Goal: Information Seeking & Learning: Learn about a topic

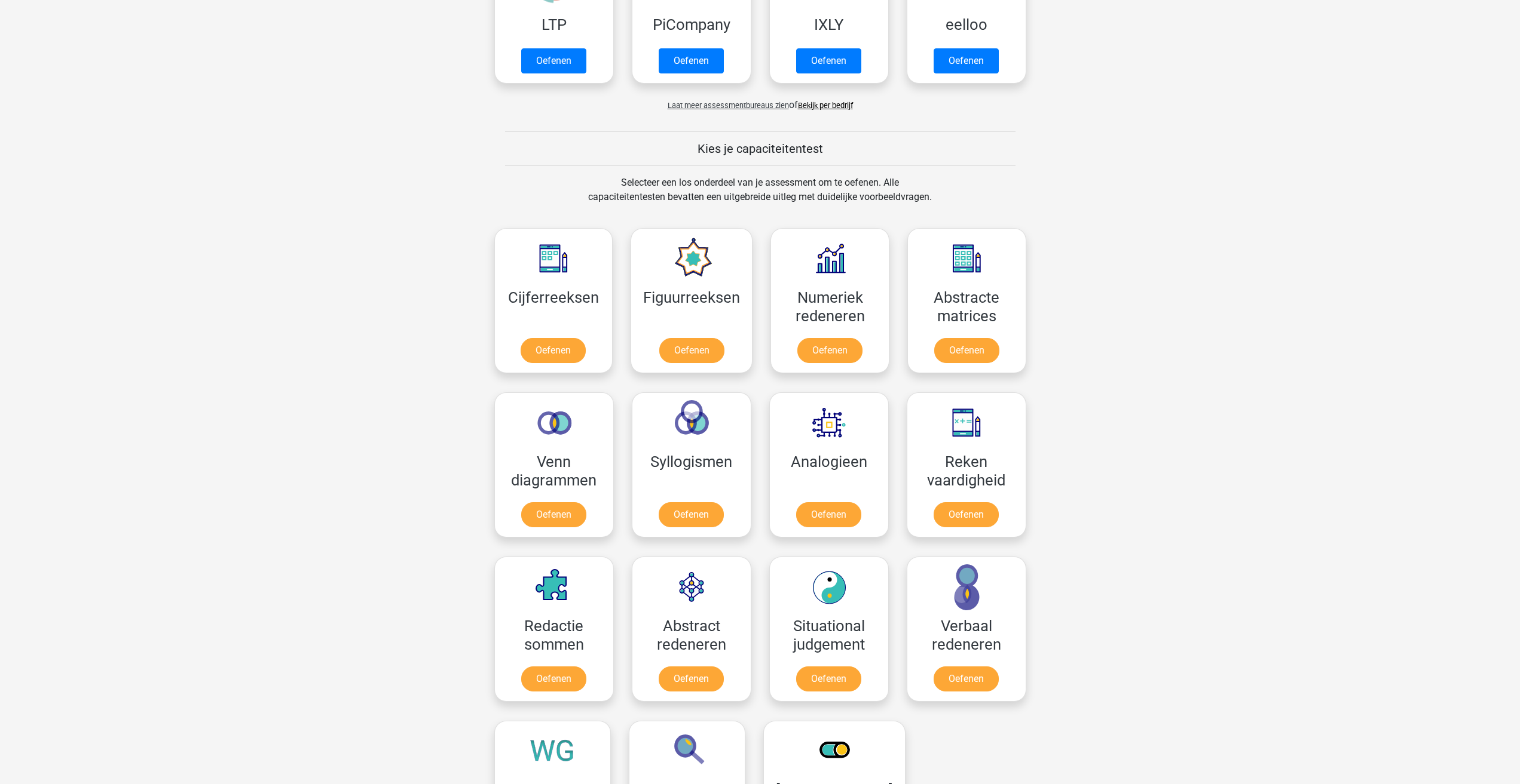
scroll to position [354, 0]
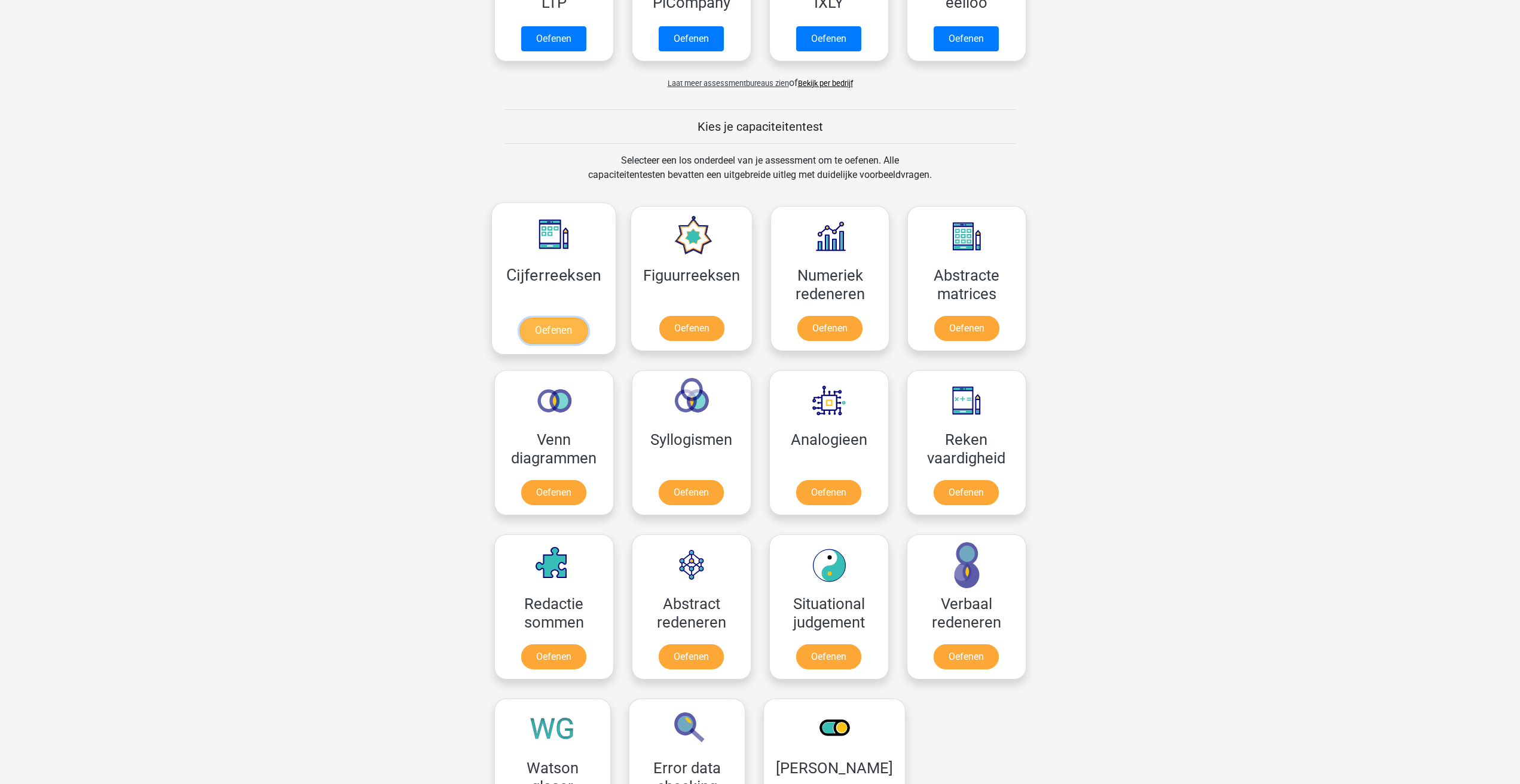
click at [541, 340] on link "Oefenen" at bounding box center [553, 331] width 69 height 26
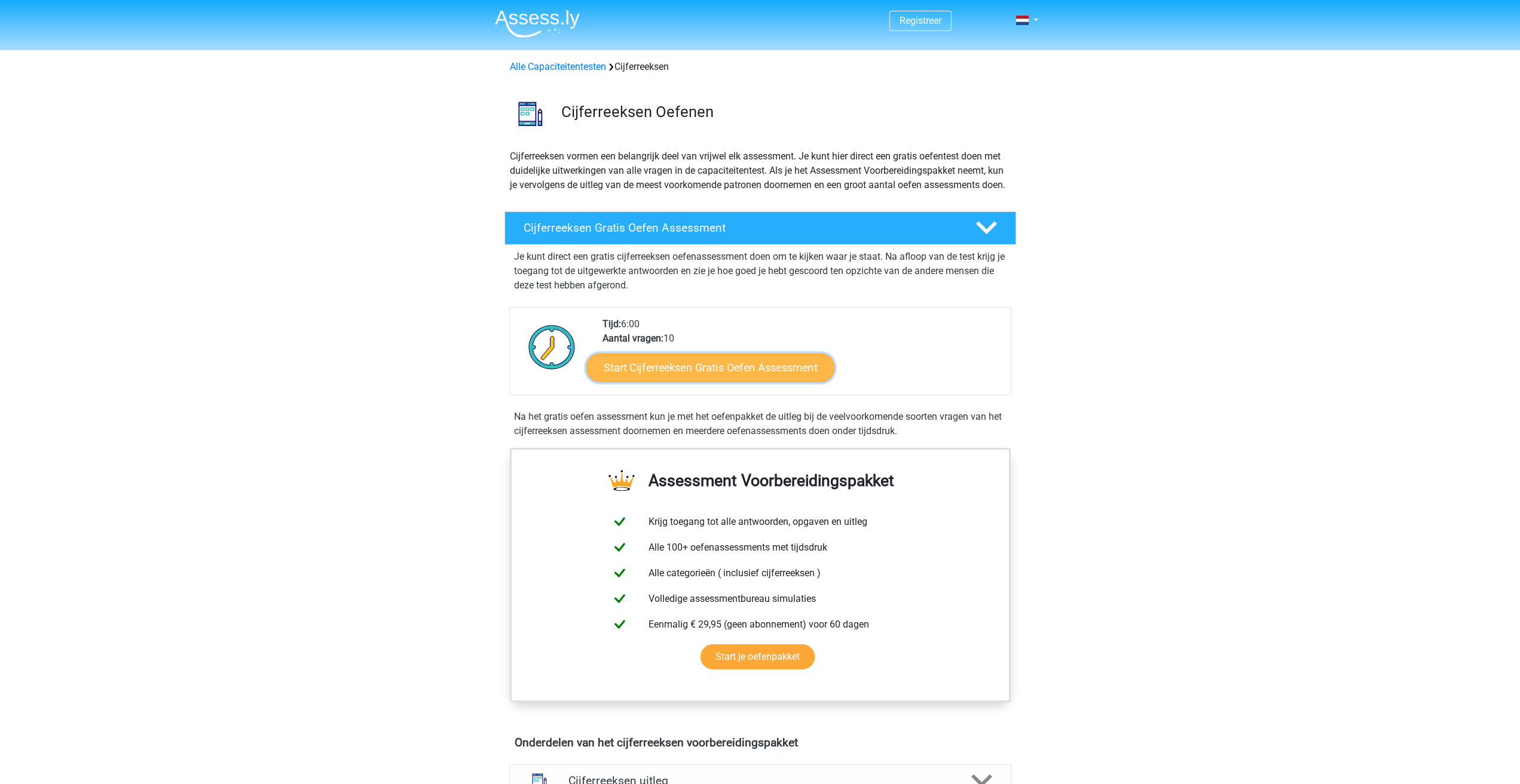
click at [737, 377] on link "Start Cijferreeksen Gratis Oefen Assessment" at bounding box center [710, 367] width 248 height 29
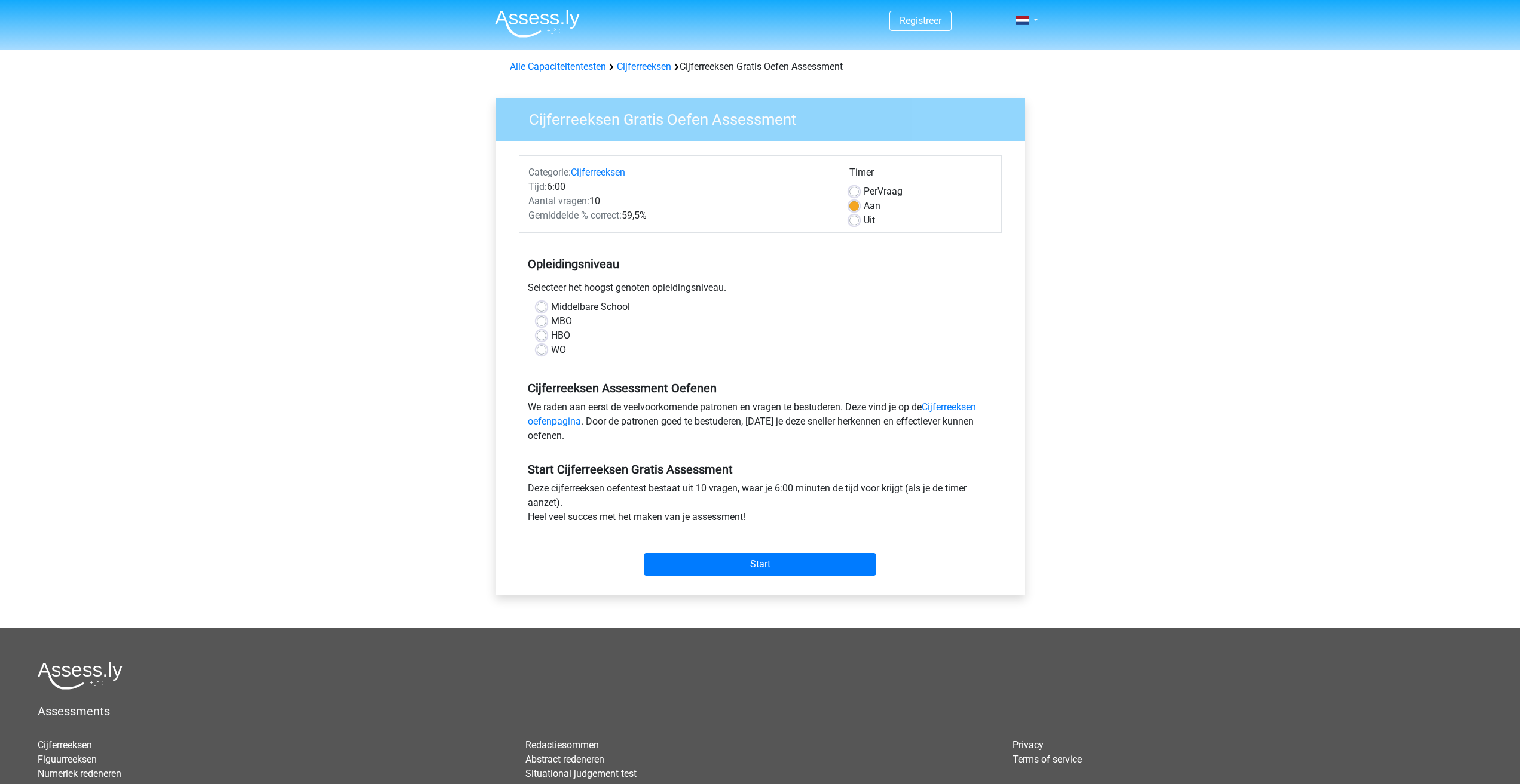
click at [578, 307] on label "Middelbare School" at bounding box center [590, 306] width 79 height 14
click at [547, 307] on input "Middelbare School" at bounding box center [542, 305] width 10 height 12
radio input "true"
click at [692, 564] on input "Start" at bounding box center [760, 564] width 233 height 23
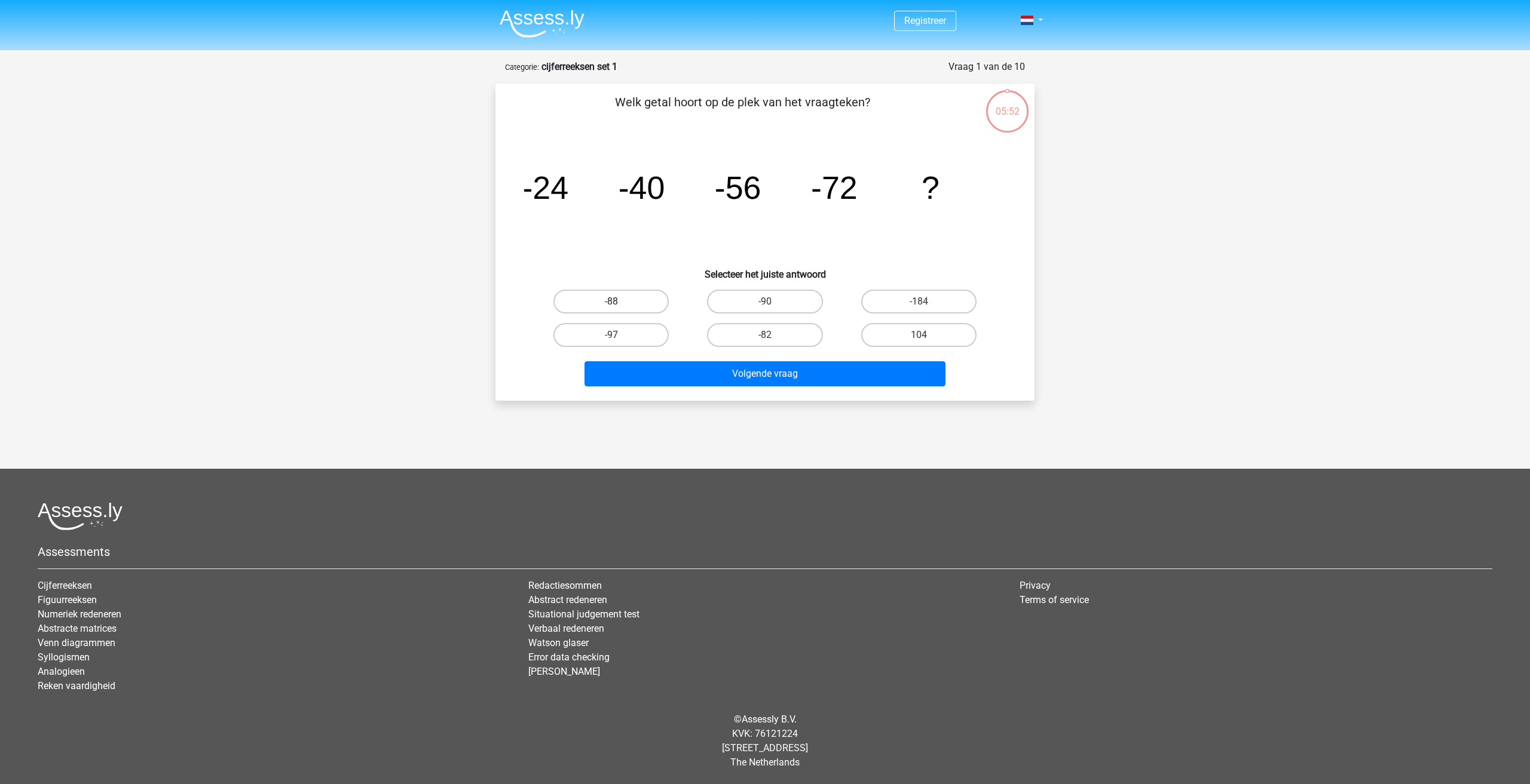
click at [628, 297] on label "-88" at bounding box center [611, 301] width 116 height 24
click at [619, 302] on input "-88" at bounding box center [615, 305] width 7 height 7
radio input "true"
click at [783, 374] on button "Volgende vraag" at bounding box center [765, 374] width 362 height 25
click at [917, 308] on label "-30" at bounding box center [919, 301] width 116 height 24
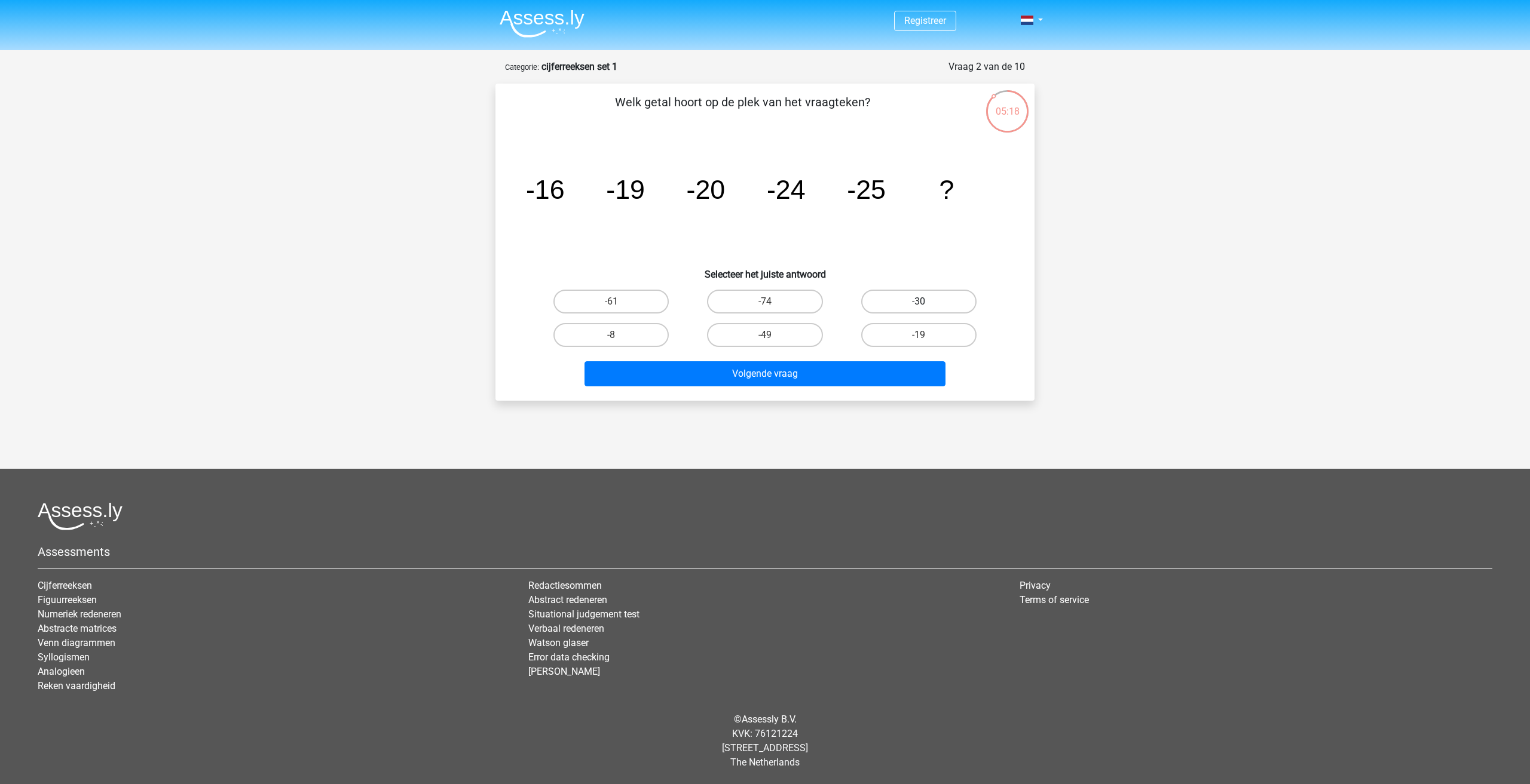
click at [919, 308] on input "-30" at bounding box center [922, 305] width 7 height 7
radio input "true"
drag, startPoint x: 869, startPoint y: 358, endPoint x: 867, endPoint y: 365, distance: 7.3
click at [869, 361] on div "Volgende vraag" at bounding box center [765, 371] width 501 height 40
click at [867, 366] on button "Volgende vraag" at bounding box center [765, 374] width 362 height 25
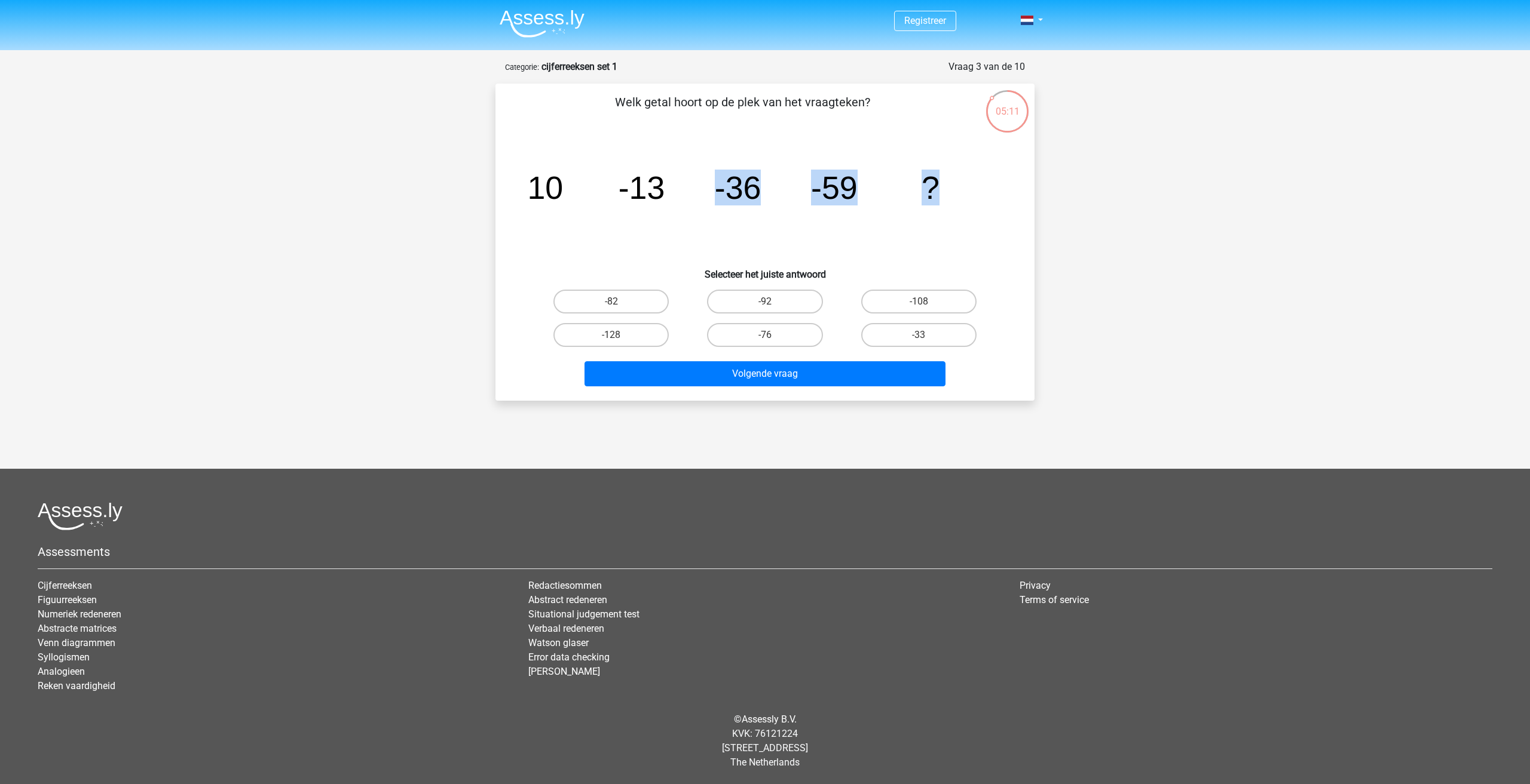
drag, startPoint x: 695, startPoint y: 198, endPoint x: 982, endPoint y: 196, distance: 287.0
click at [982, 196] on icon "image/svg+xml 10 -13 -36 -59 ?" at bounding box center [765, 199] width 481 height 120
click at [642, 295] on label "-82" at bounding box center [611, 301] width 116 height 24
click at [619, 302] on input "-82" at bounding box center [615, 305] width 7 height 7
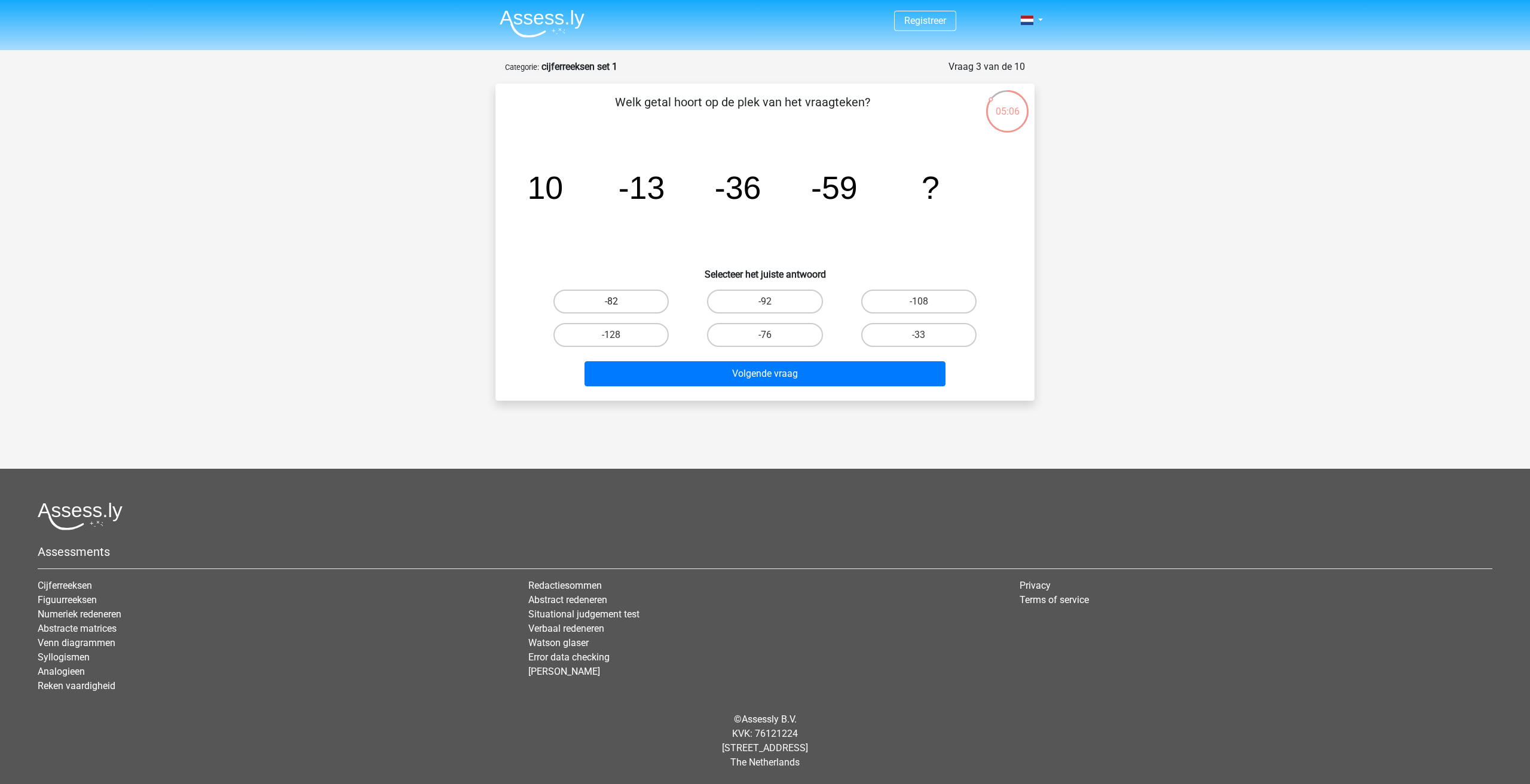
radio input "true"
click at [776, 375] on button "Volgende vraag" at bounding box center [765, 374] width 362 height 25
click at [599, 305] on label "58" at bounding box center [611, 301] width 116 height 24
click at [612, 305] on input "58" at bounding box center [615, 305] width 7 height 7
radio input "true"
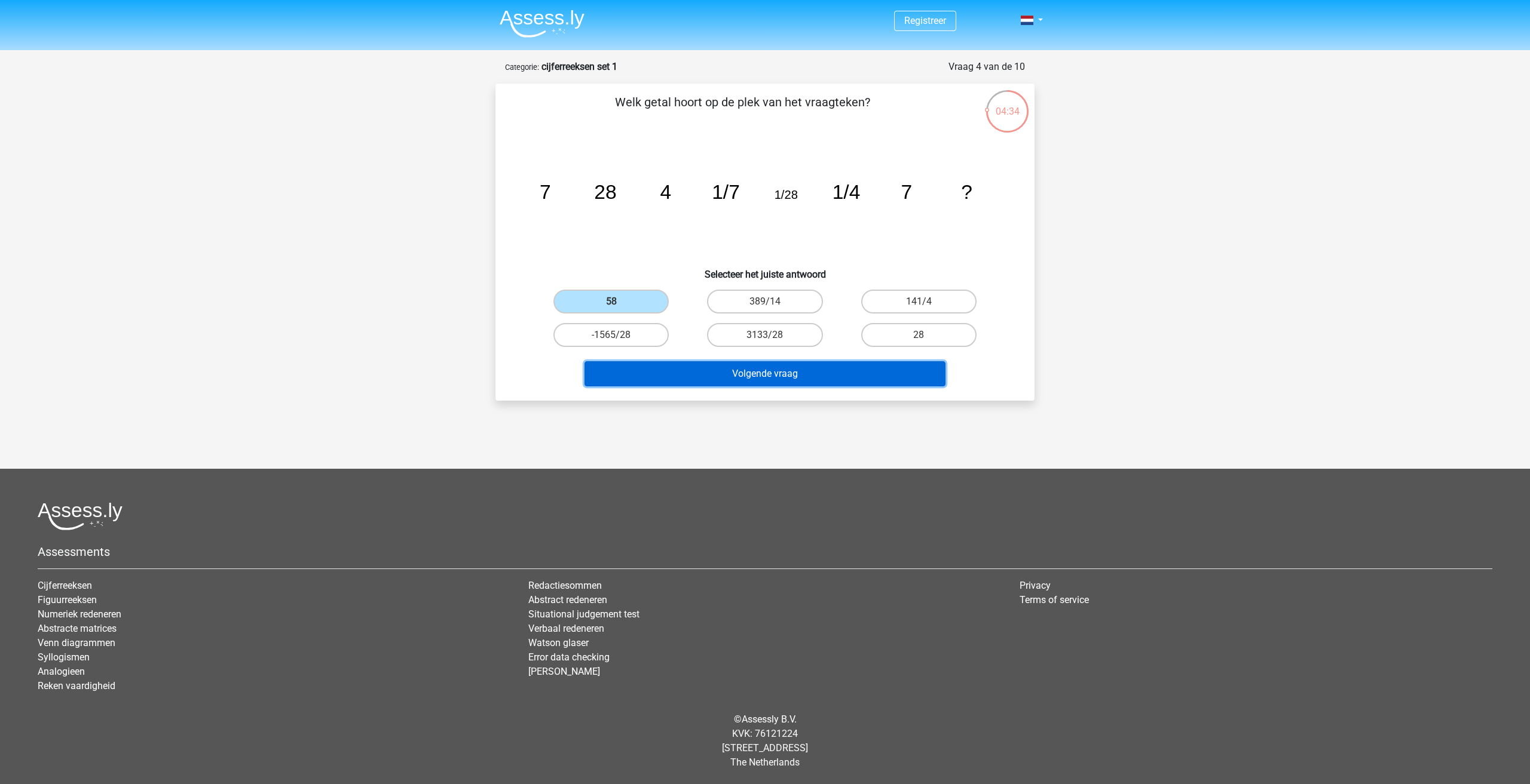
click at [825, 386] on button "Volgende vraag" at bounding box center [765, 374] width 362 height 25
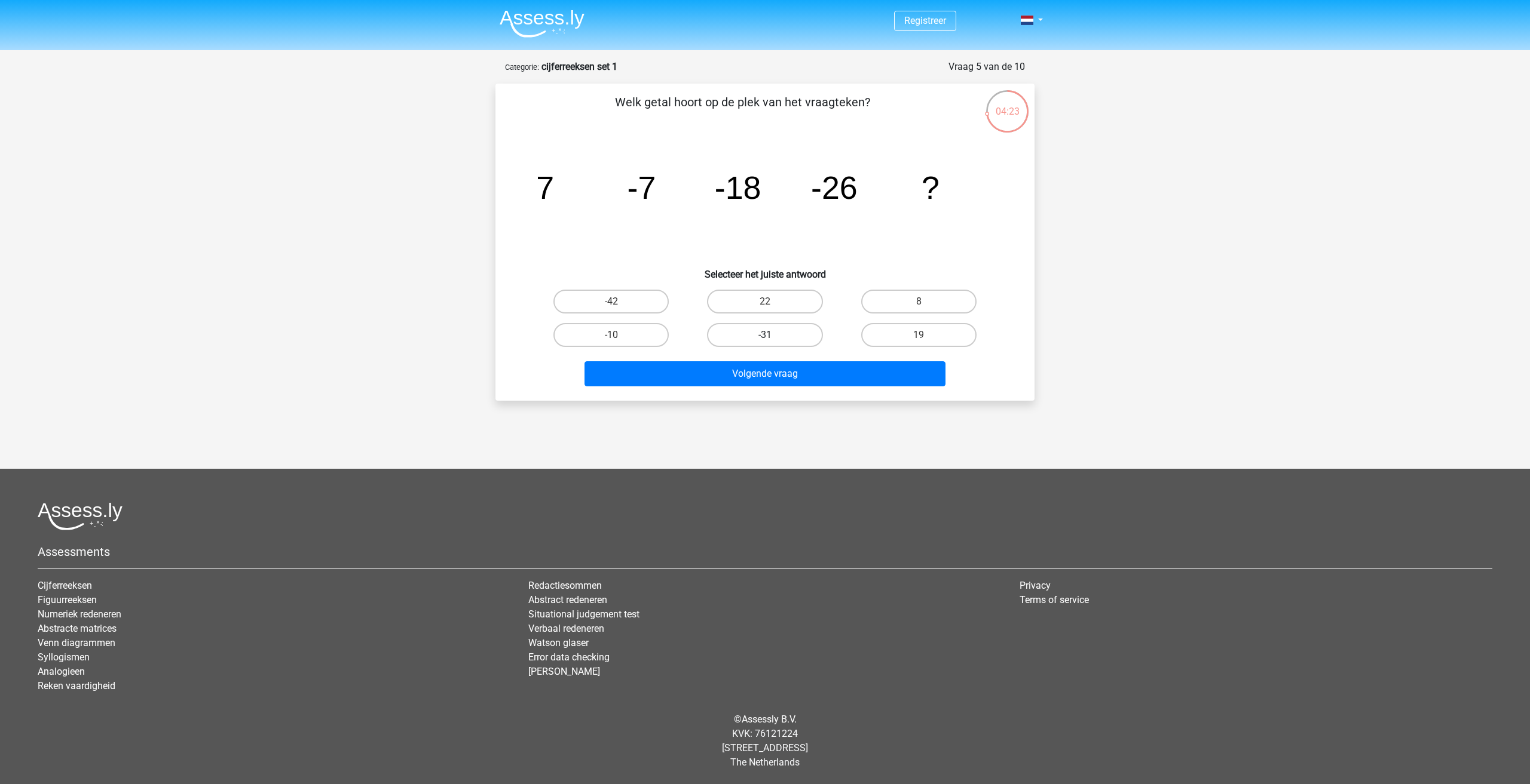
click at [778, 324] on label "-31" at bounding box center [765, 335] width 116 height 24
click at [773, 335] on input "-31" at bounding box center [769, 338] width 7 height 7
radio input "true"
click at [784, 372] on button "Volgende vraag" at bounding box center [765, 374] width 362 height 25
click at [786, 302] on label "-513/625" at bounding box center [765, 301] width 116 height 24
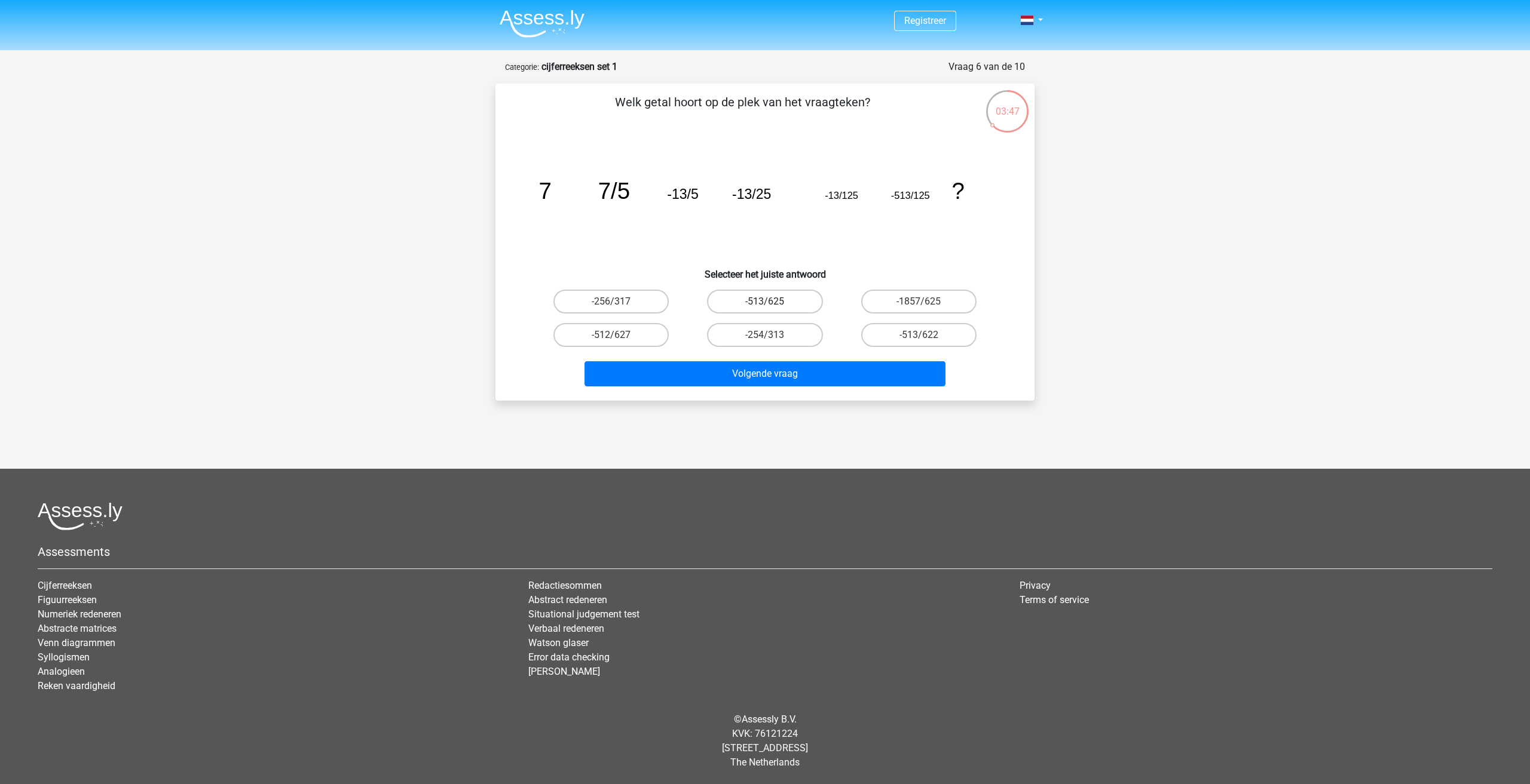
click at [773, 302] on input "-513/625" at bounding box center [769, 305] width 7 height 7
radio input "true"
click at [791, 382] on button "Volgende vraag" at bounding box center [765, 374] width 362 height 25
drag, startPoint x: 533, startPoint y: 209, endPoint x: 978, endPoint y: 211, distance: 445.0
click at [978, 211] on icon "image/svg+xml -3/4 -13/14 -17/16 -7/6 -5/4 -29/22 ?" at bounding box center [765, 199] width 481 height 120
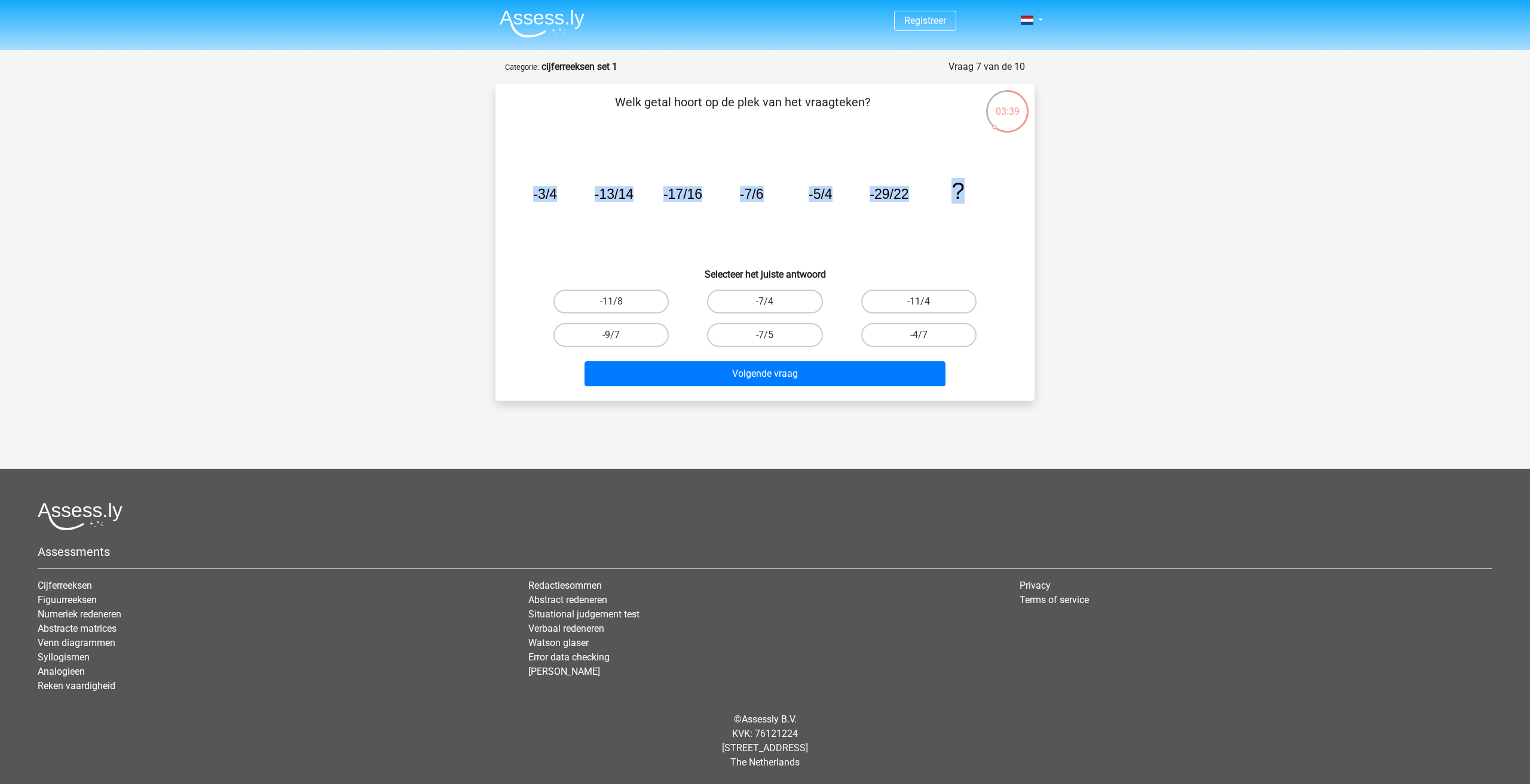
click at [1003, 230] on icon "image/svg+xml -3/4 -13/14 -17/16 -7/6 -5/4 -29/22 ?" at bounding box center [765, 199] width 481 height 120
drag, startPoint x: 918, startPoint y: 196, endPoint x: 772, endPoint y: 181, distance: 146.8
click at [772, 181] on icon "image/svg+xml -3/4 -13/14 -17/16 -7/6 -5/4 -29/22 ?" at bounding box center [765, 199] width 481 height 120
click at [700, 202] on icon "image/svg+xml -3/4 -13/14 -17/16 -7/6 -5/4 -29/22 ?" at bounding box center [765, 199] width 481 height 120
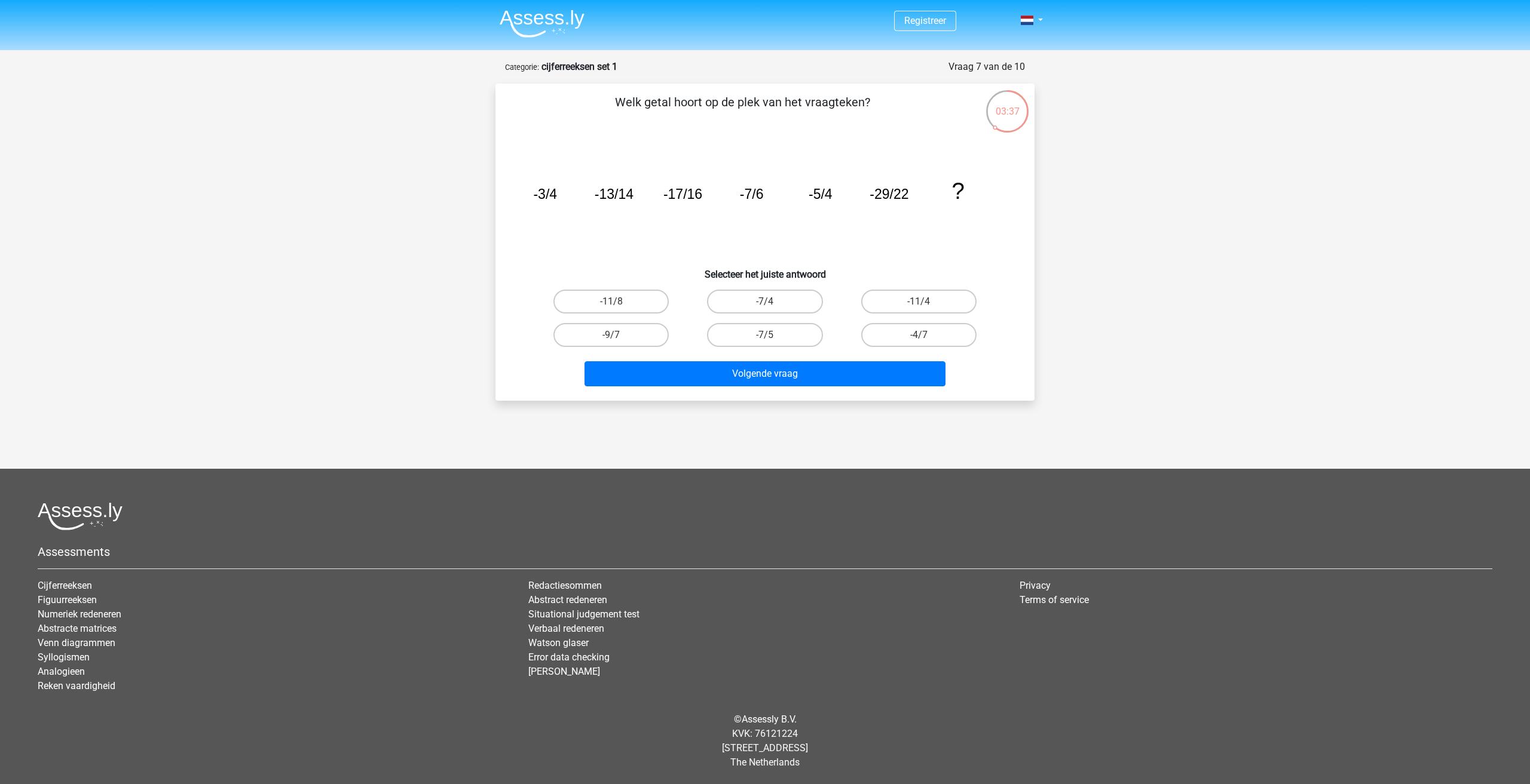
click at [691, 202] on icon "image/svg+xml -3/4 -13/14 -17/16 -7/6 -5/4 -29/22 ?" at bounding box center [765, 199] width 481 height 120
drag, startPoint x: 893, startPoint y: 302, endPoint x: 784, endPoint y: 423, distance: 162.9
click at [893, 304] on label "-11/4" at bounding box center [919, 301] width 116 height 24
click at [919, 304] on input "-11/4" at bounding box center [922, 305] width 7 height 7
radio input "true"
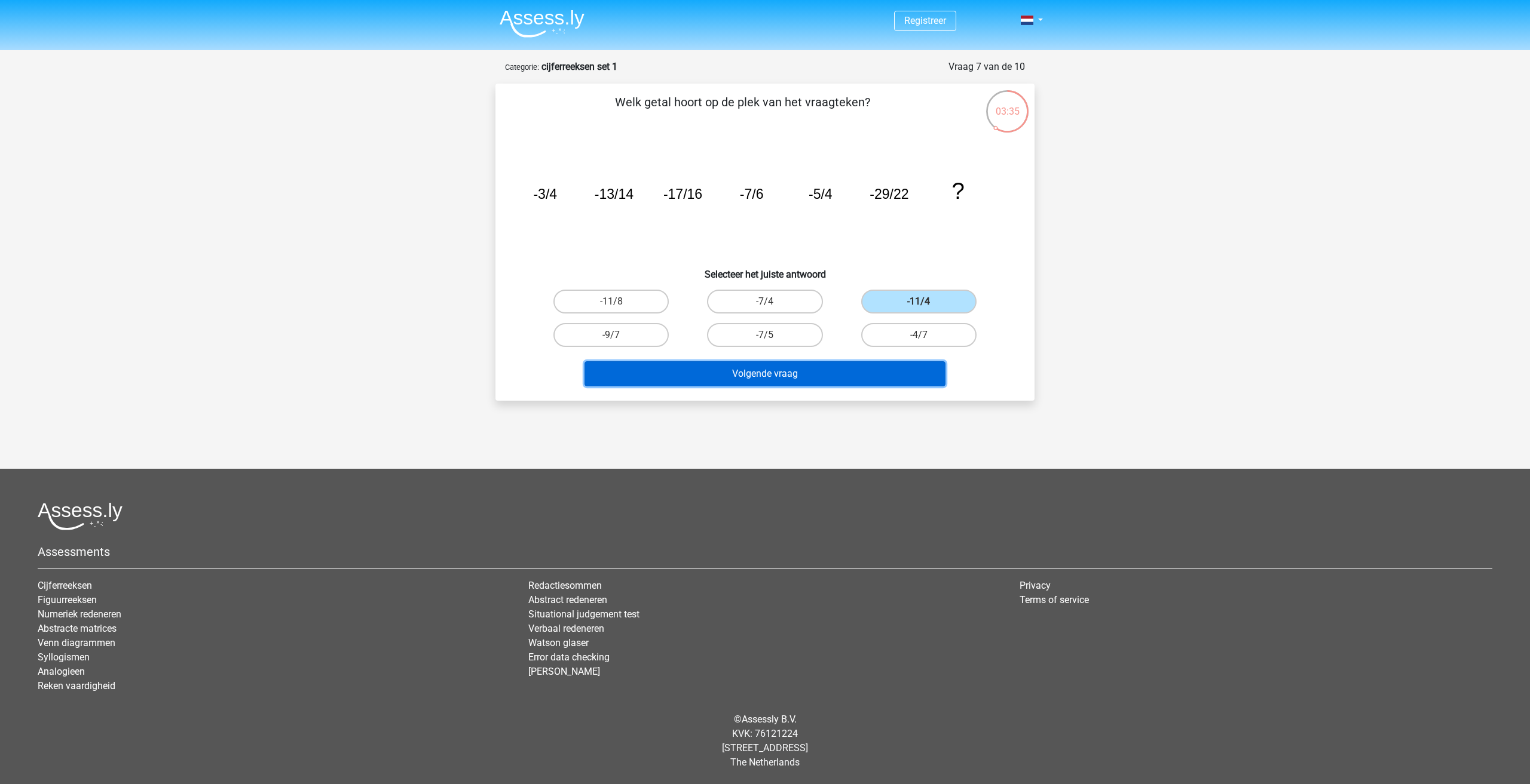
click at [732, 385] on button "Volgende vraag" at bounding box center [765, 374] width 362 height 25
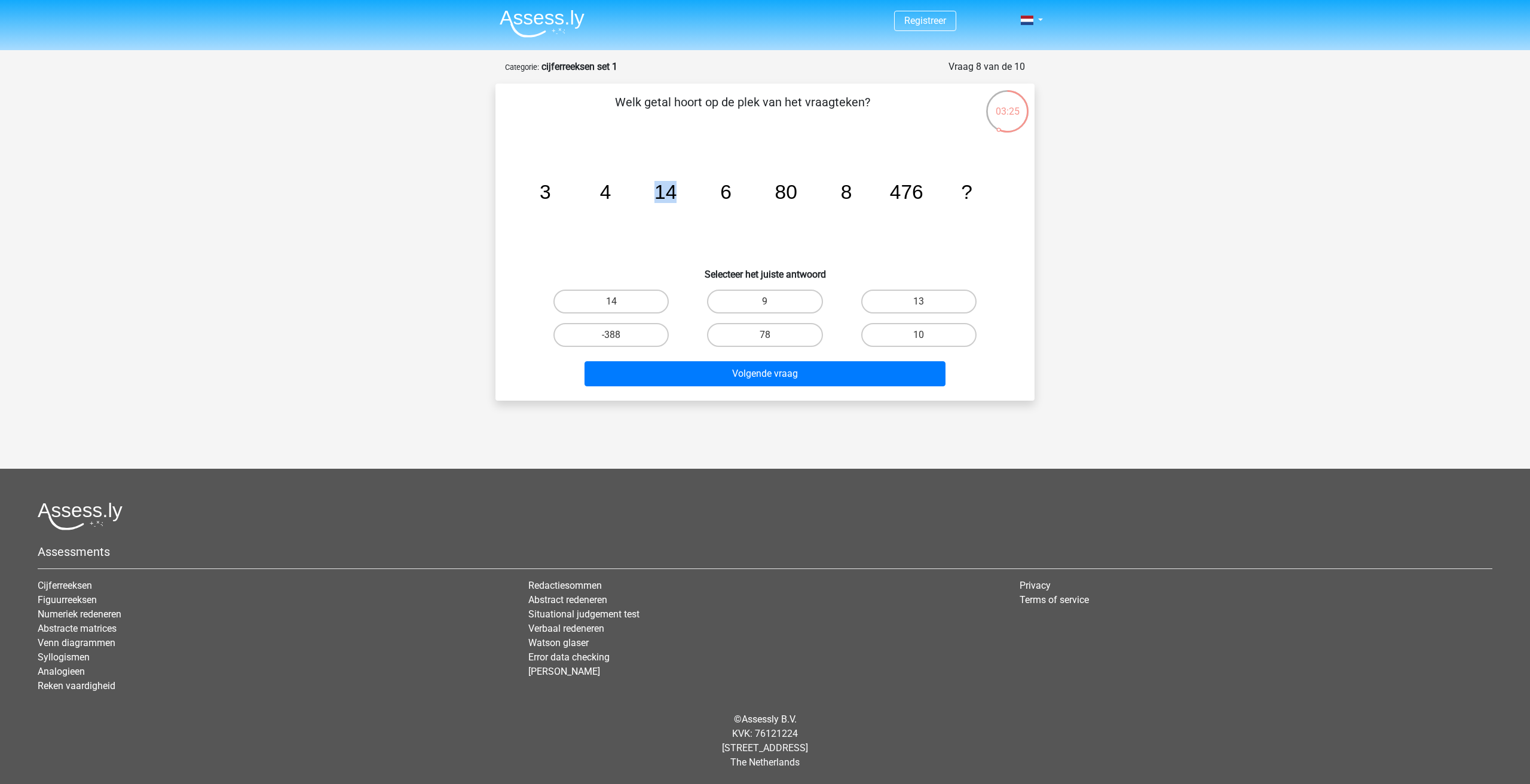
drag, startPoint x: 616, startPoint y: 202, endPoint x: 724, endPoint y: 189, distance: 108.8
click at [724, 189] on g "3 4 14 6 80 8 476 ?" at bounding box center [756, 191] width 433 height 22
click at [731, 207] on icon "image/svg+xml 3 4 14 6 80 8 476 ?" at bounding box center [765, 199] width 481 height 120
click at [808, 334] on label "78" at bounding box center [765, 335] width 116 height 24
click at [773, 335] on input "78" at bounding box center [769, 338] width 7 height 7
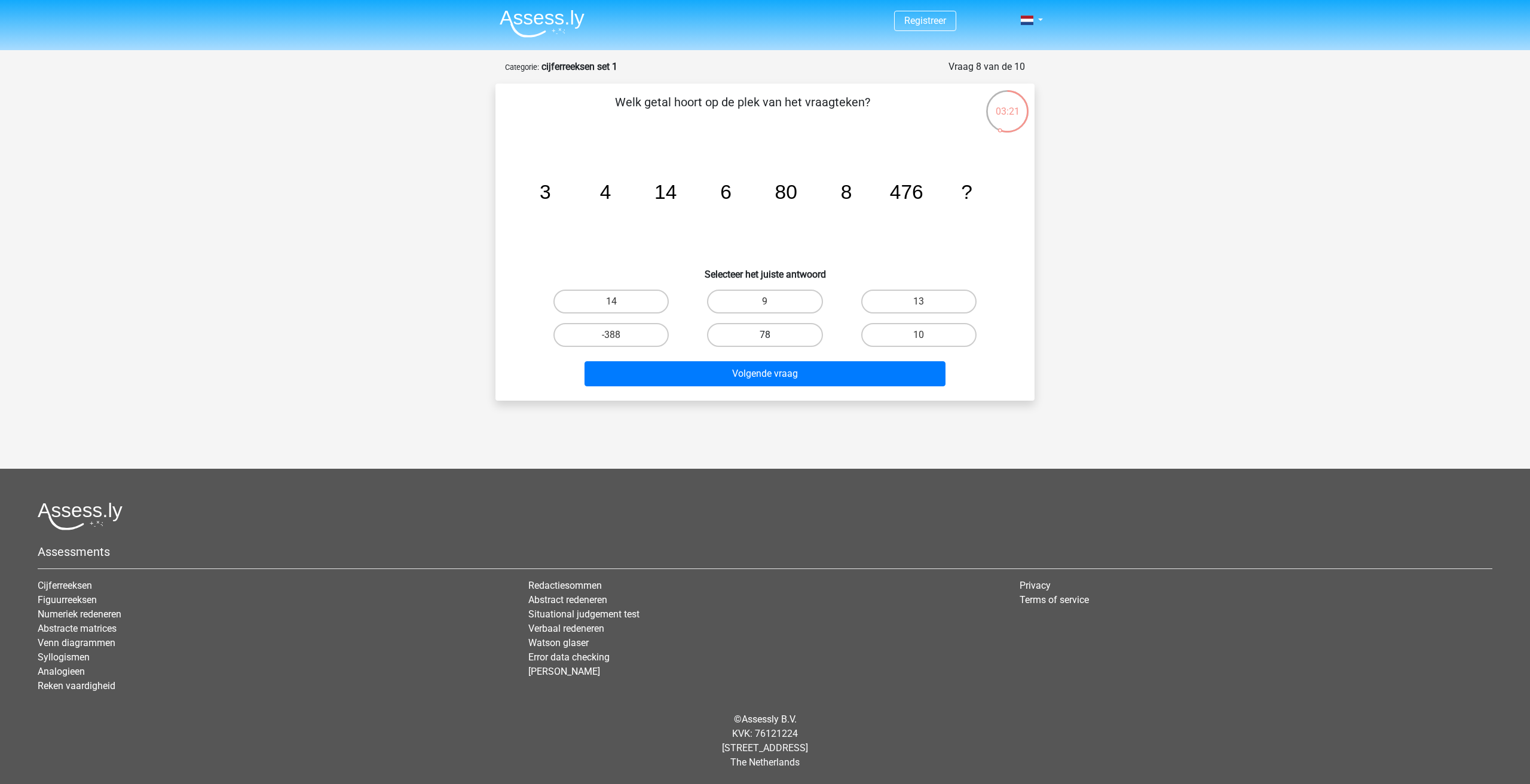
radio input "true"
click at [805, 379] on button "Volgende vraag" at bounding box center [765, 374] width 362 height 25
drag, startPoint x: 539, startPoint y: 194, endPoint x: 661, endPoint y: 197, distance: 122.0
click at [661, 197] on icon "image/svg+xml -2 -4 8 -48 ?" at bounding box center [765, 199] width 481 height 120
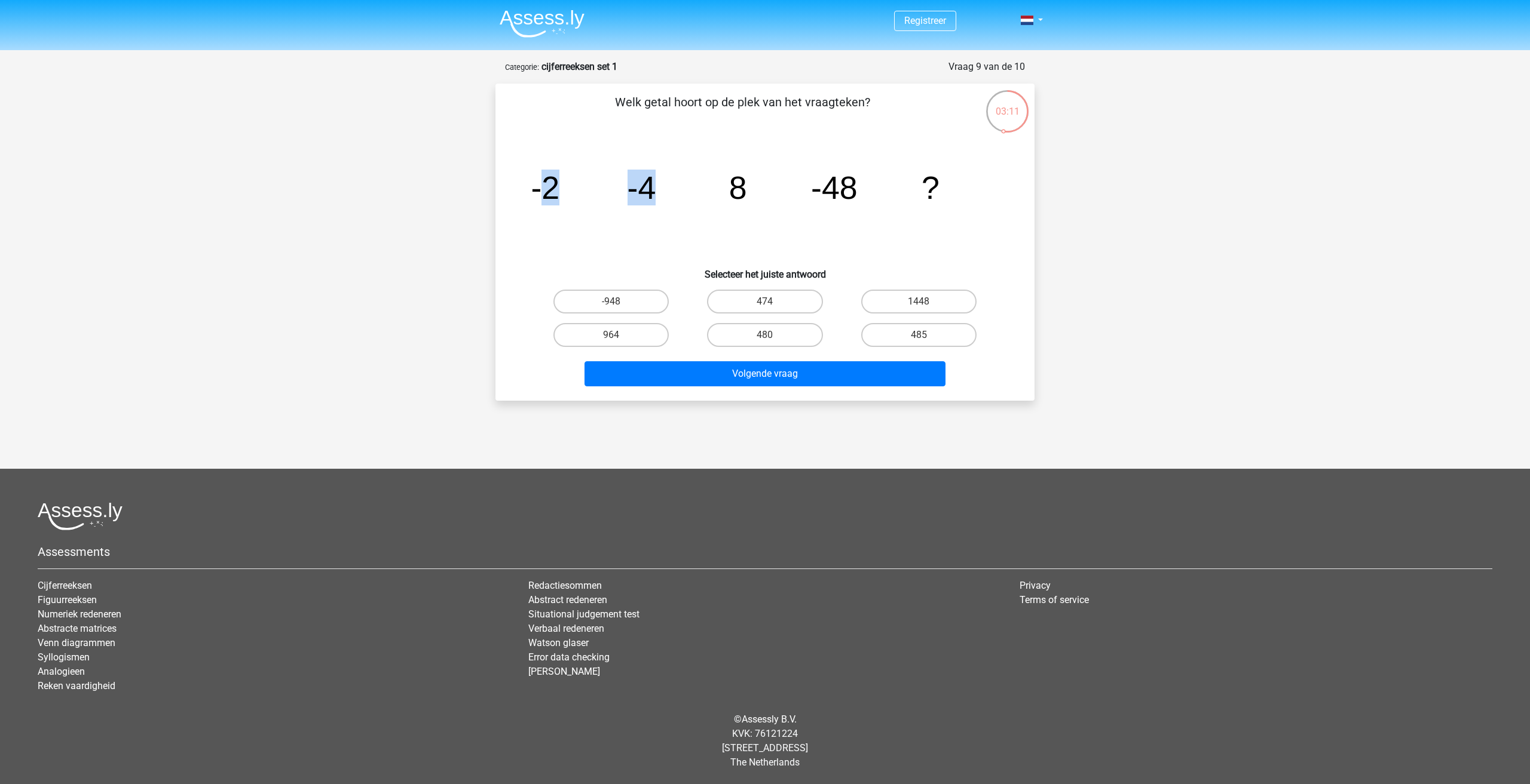
drag, startPoint x: 543, startPoint y: 183, endPoint x: 667, endPoint y: 202, distance: 125.4
click at [667, 202] on icon "image/svg+xml -2 -4 8 -48 ?" at bounding box center [765, 199] width 481 height 120
click at [765, 300] on label "474" at bounding box center [765, 301] width 116 height 24
click at [765, 302] on input "474" at bounding box center [769, 305] width 7 height 7
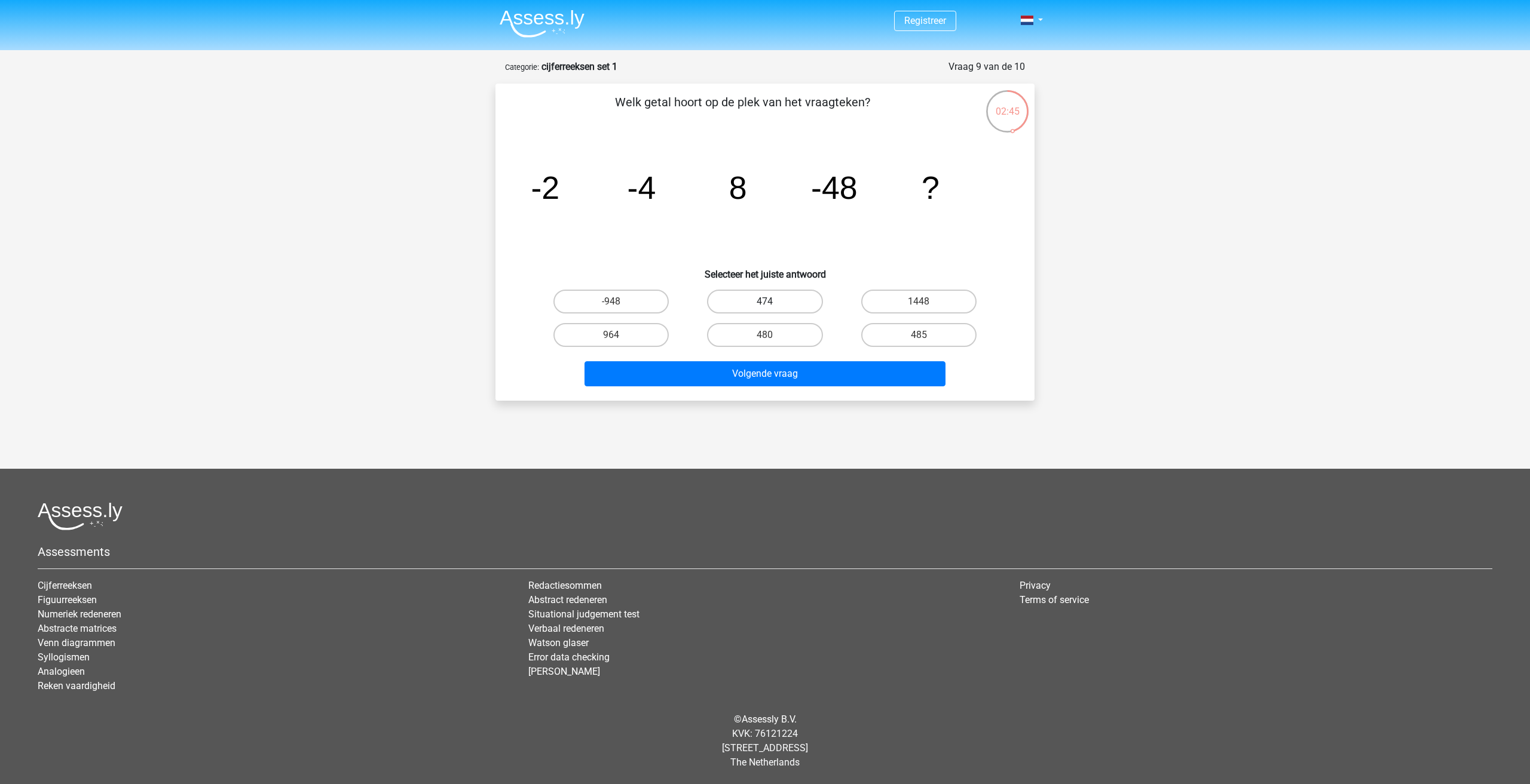
radio input "true"
click at [782, 372] on button "Volgende vraag" at bounding box center [765, 374] width 362 height 25
click at [657, 189] on tspan "14" at bounding box center [642, 187] width 36 height 35
click at [731, 303] on label "365" at bounding box center [765, 301] width 116 height 24
click at [765, 303] on input "365" at bounding box center [769, 305] width 7 height 7
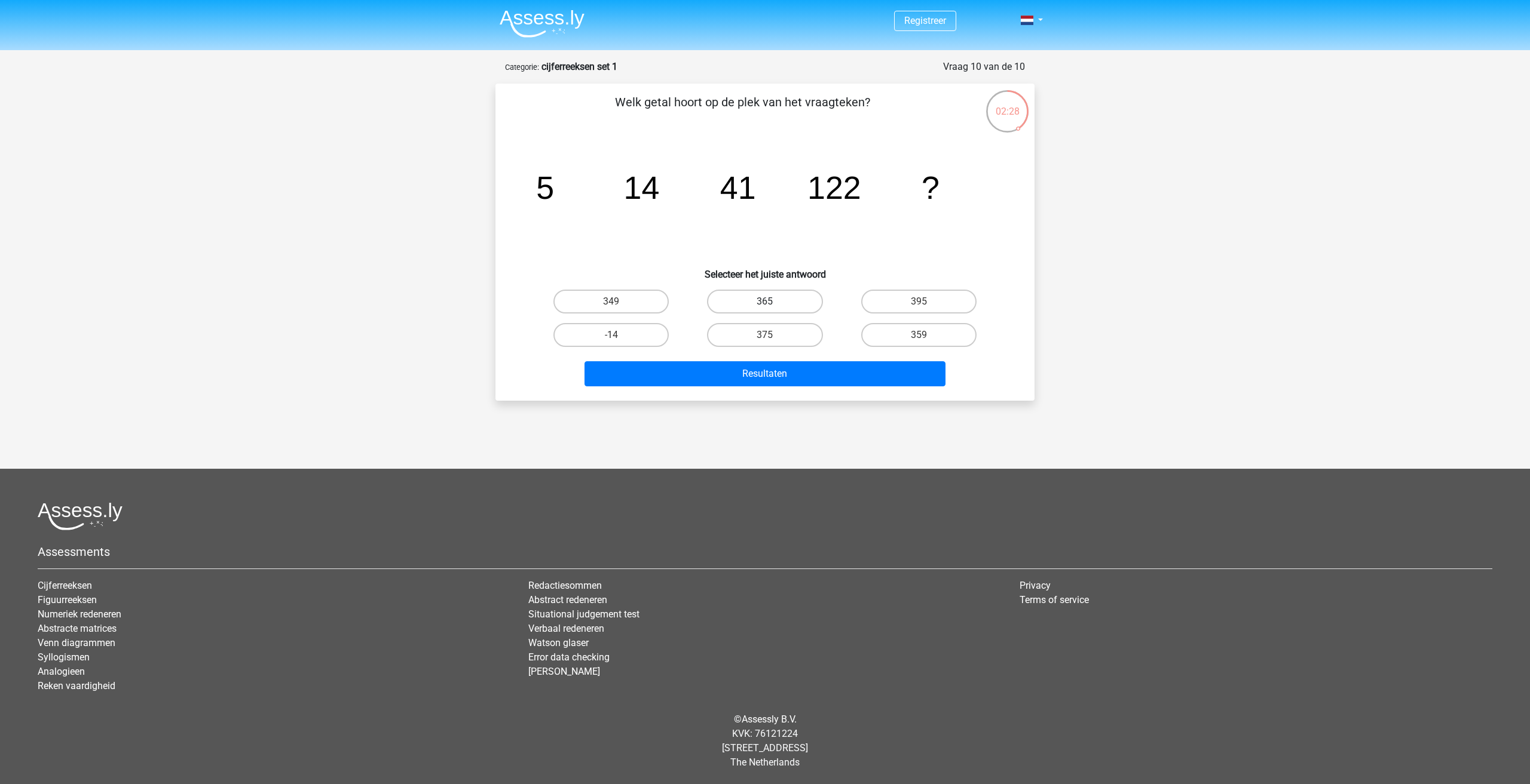
radio input "true"
click at [731, 375] on button "Resultaten" at bounding box center [765, 374] width 362 height 25
